Goal: Task Accomplishment & Management: Manage account settings

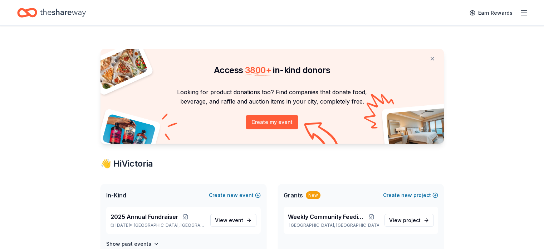
scroll to position [211, 0]
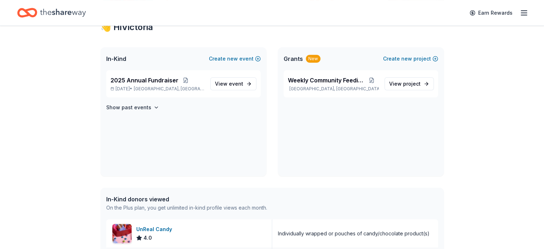
scroll to position [143, 0]
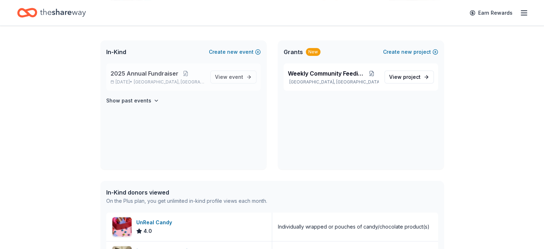
click at [136, 80] on p "Oct 23, 2025 • Richardson, TX" at bounding box center [158, 82] width 94 height 6
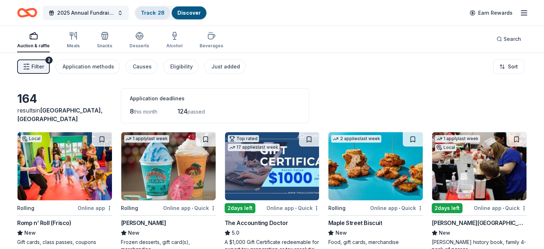
click at [165, 12] on link "Track · 28" at bounding box center [153, 13] width 24 height 6
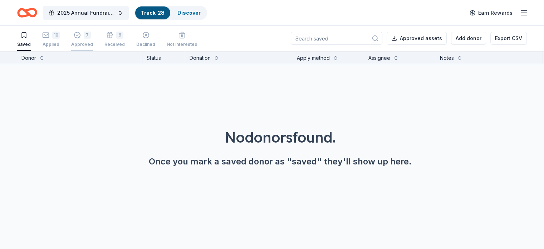
click at [91, 36] on div "7" at bounding box center [87, 34] width 7 height 7
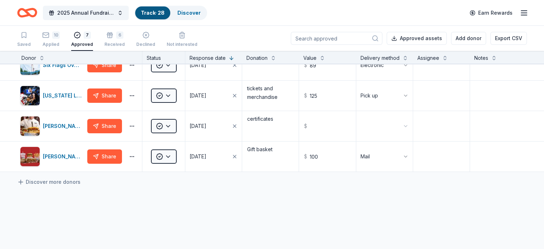
scroll to position [114, 0]
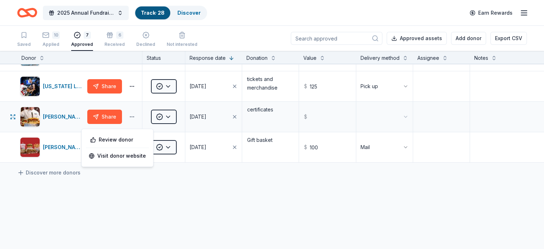
click at [139, 119] on button "button" at bounding box center [132, 117] width 14 height 6
click at [128, 140] on div "Review donor" at bounding box center [117, 139] width 60 height 13
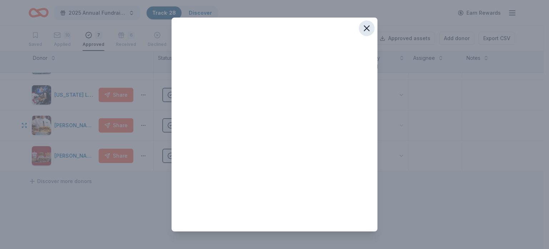
click at [362, 29] on icon "button" at bounding box center [367, 28] width 10 height 10
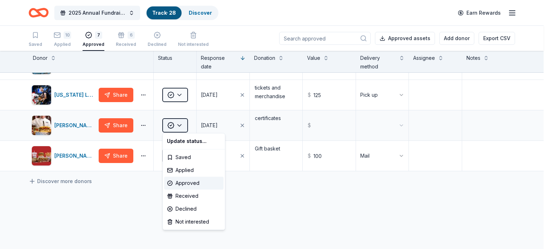
click at [182, 123] on html "2025 Annual Fundraiser Track · 28 Discover Earn Rewards Saved 10 Applied 7 Appr…" at bounding box center [274, 124] width 549 height 249
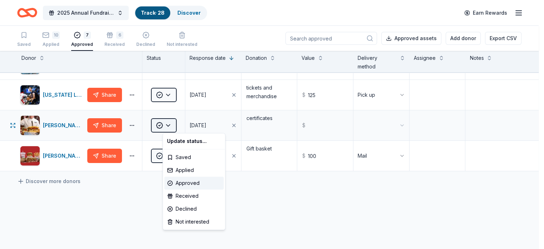
click at [182, 123] on html "2025 Annual Fundraiser Track · 28 Discover Earn Rewards Saved 10 Applied 7 Appr…" at bounding box center [272, 124] width 544 height 249
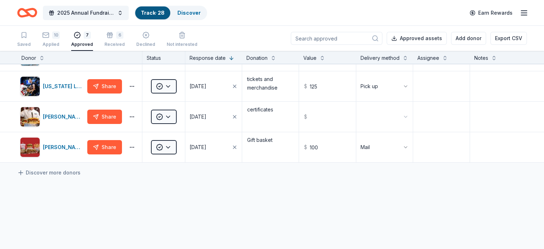
click at [520, 12] on icon "button" at bounding box center [524, 13] width 9 height 9
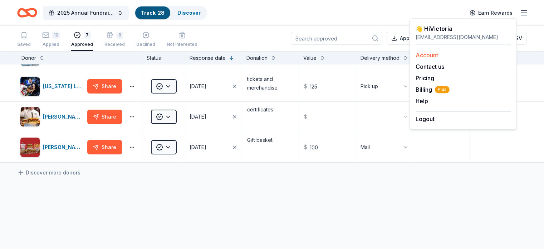
click at [432, 54] on link "Account" at bounding box center [427, 54] width 23 height 7
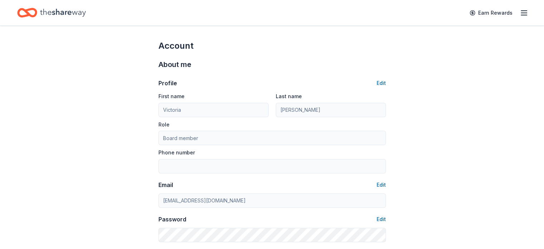
click at [520, 14] on icon "button" at bounding box center [524, 13] width 9 height 9
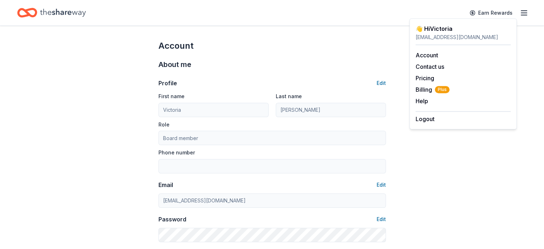
click at [78, 15] on icon "Home" at bounding box center [63, 12] width 46 height 15
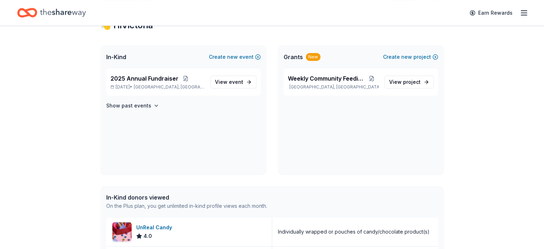
scroll to position [143, 0]
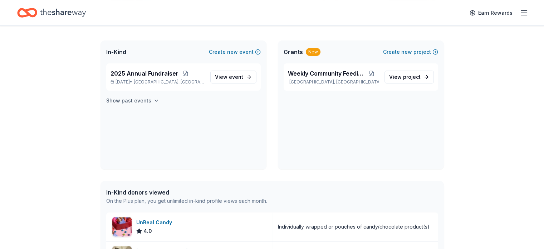
click at [155, 100] on icon "button" at bounding box center [156, 101] width 6 height 6
click at [228, 78] on span "View event" at bounding box center [229, 77] width 28 height 9
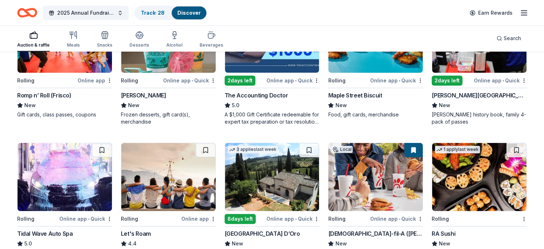
scroll to position [129, 0]
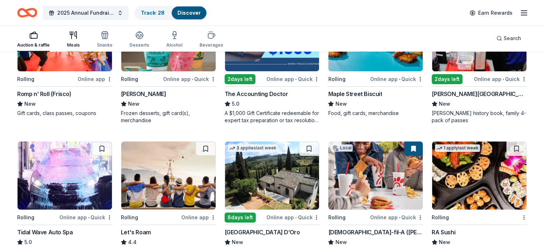
click at [78, 38] on icon "button" at bounding box center [73, 35] width 9 height 9
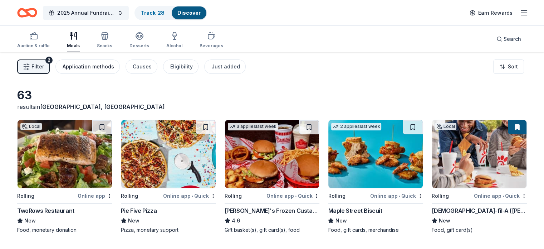
click at [98, 68] on div "Application methods" at bounding box center [88, 66] width 51 height 9
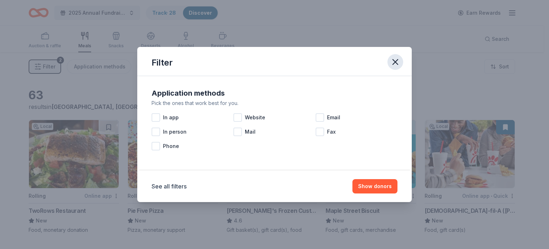
click at [396, 62] on icon "button" at bounding box center [395, 61] width 5 height 5
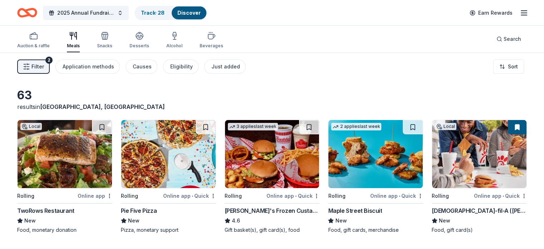
click at [44, 64] on span "Filter" at bounding box center [37, 66] width 13 height 9
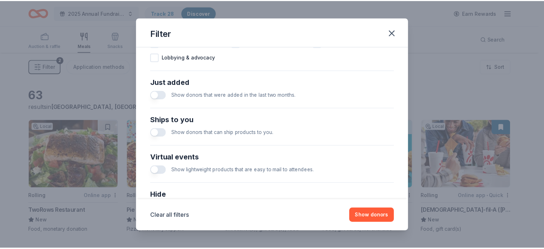
scroll to position [268, 0]
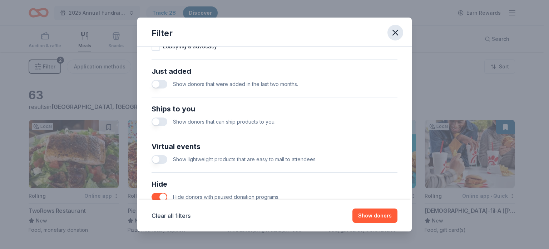
click at [391, 33] on icon "button" at bounding box center [396, 33] width 10 height 10
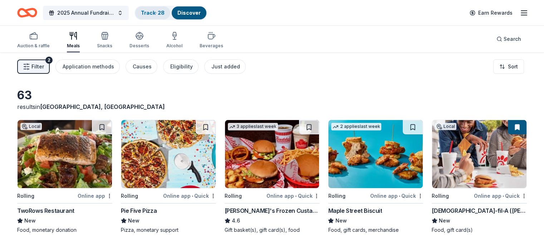
click at [162, 13] on link "Track · 28" at bounding box center [153, 13] width 24 height 6
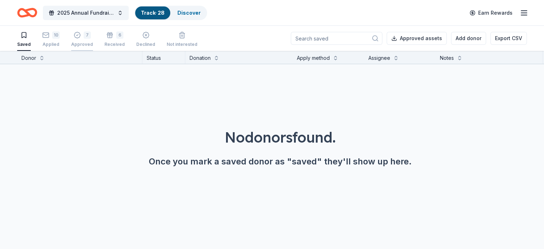
click at [91, 34] on div "7" at bounding box center [87, 34] width 7 height 7
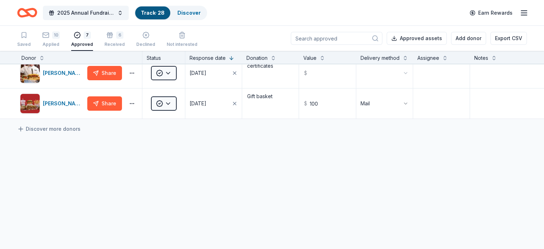
scroll to position [170, 0]
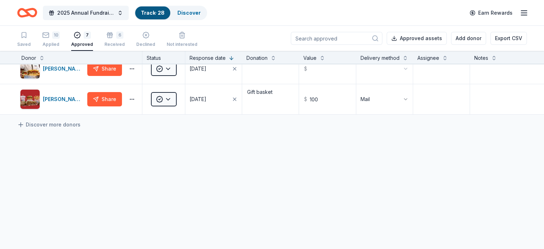
click at [538, 54] on div "Donor Status Response date Donation Value Delivery method Assignee Notes" at bounding box center [272, 57] width 544 height 13
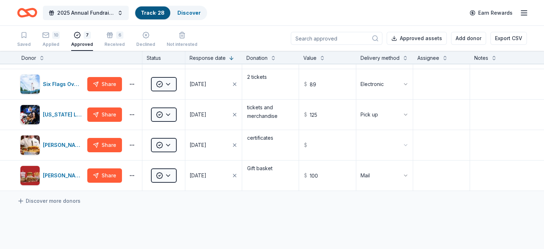
scroll to position [84, 0]
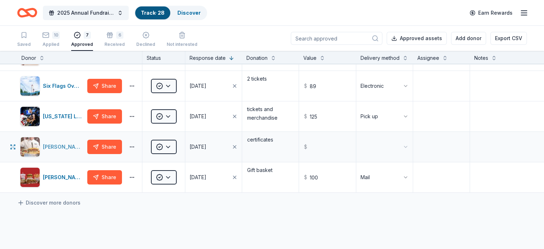
click at [69, 151] on div "Kenny's Restaurant Group" at bounding box center [63, 146] width 41 height 9
